Goal: Complete application form

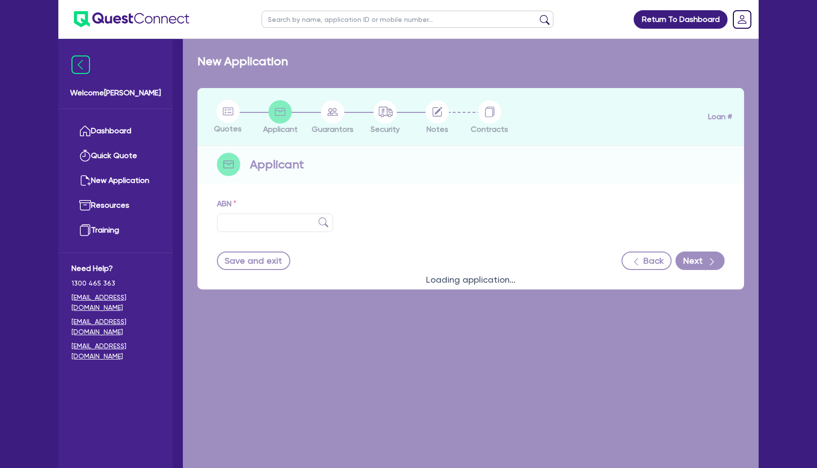
type input "75 681 013 267"
type input "PRESCRIPT MEDICAL PTY LTD"
select select "COMPANY"
type input "[DATE]"
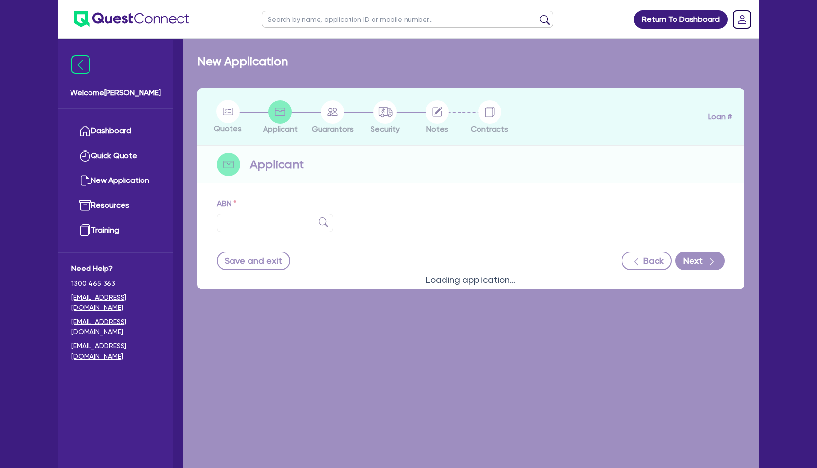
type input "04 1133 8944"
select select "HEALTH_BEAUTY"
select select "HAIR_BEAUTY_SALONS"
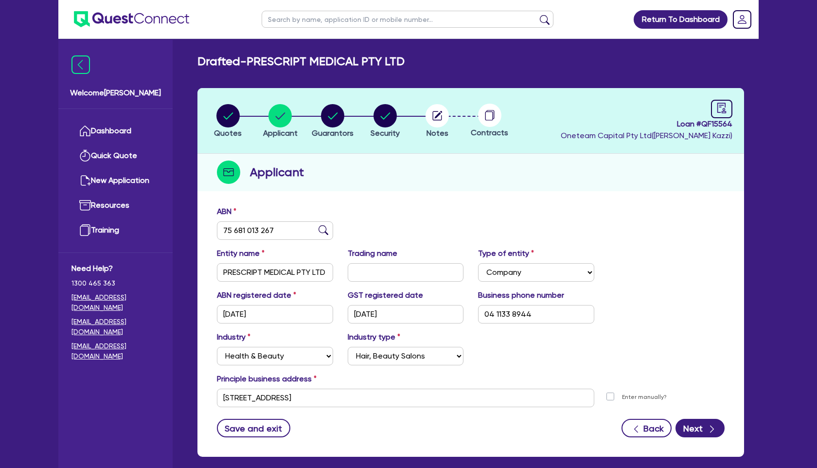
click at [327, 20] on input "text" at bounding box center [408, 19] width 292 height 17
type input "[PERSON_NAME]"
click button "submit" at bounding box center [545, 22] width 16 height 14
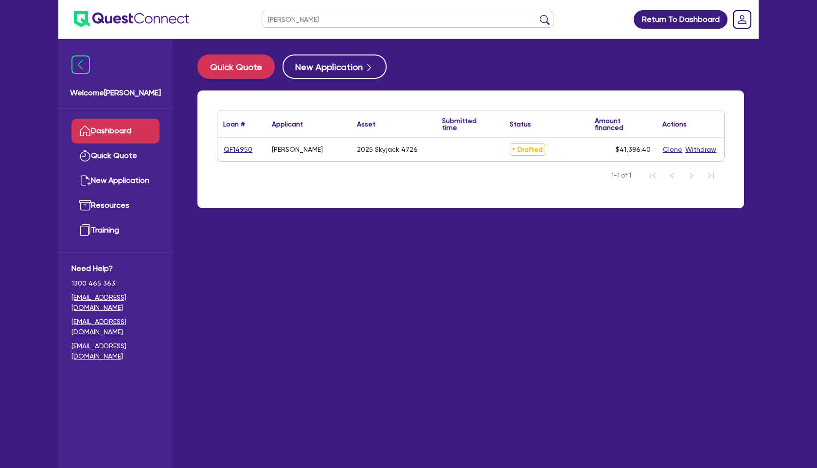
drag, startPoint x: 304, startPoint y: 18, endPoint x: 234, endPoint y: 18, distance: 70.5
click at [234, 18] on header "[PERSON_NAME] Return To Dashboard Edit Profile Logout" at bounding box center [408, 19] width 700 height 39
type input "rooster"
click at [537, 15] on button "submit" at bounding box center [545, 22] width 16 height 14
